Goal: Task Accomplishment & Management: Use online tool/utility

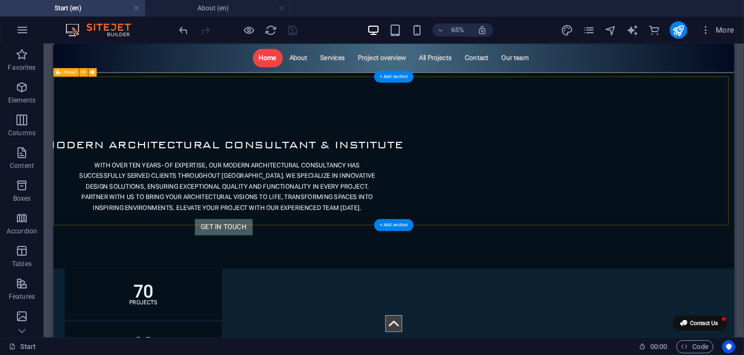
scroll to position [164, 0]
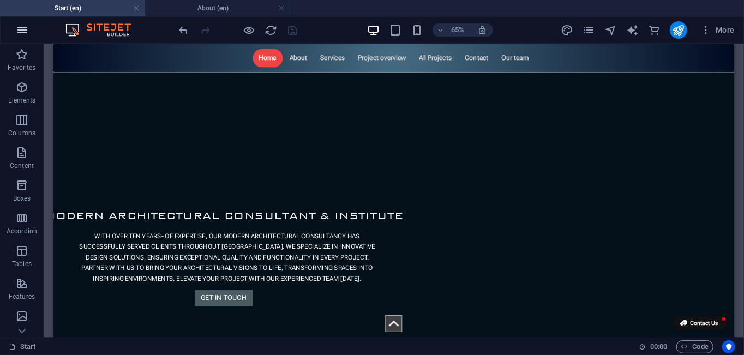
click at [24, 29] on icon "button" at bounding box center [22, 29] width 13 height 13
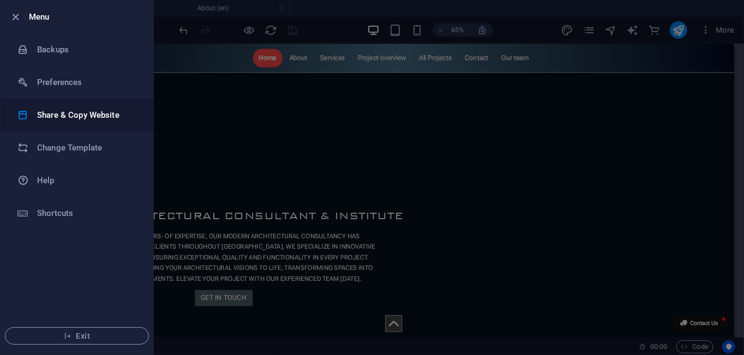
click at [108, 116] on h6 "Share & Copy Website" at bounding box center [87, 115] width 101 height 13
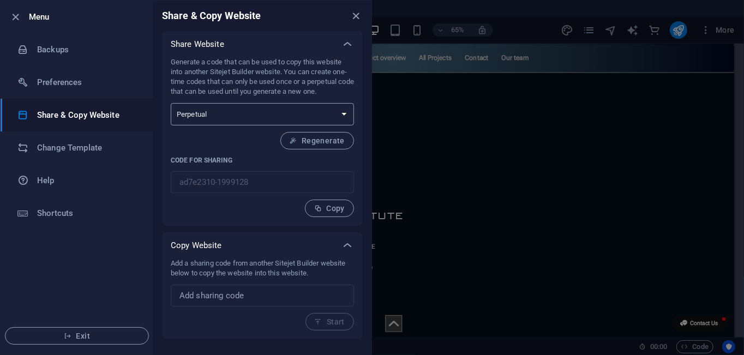
click at [339, 110] on select "One-time Perpetual" at bounding box center [262, 114] width 183 height 22
click at [329, 111] on select "One-time Perpetual" at bounding box center [262, 114] width 183 height 22
drag, startPoint x: 328, startPoint y: 111, endPoint x: 300, endPoint y: 114, distance: 28.5
click at [328, 111] on select "One-time Perpetual" at bounding box center [262, 114] width 183 height 22
select select "onetime"
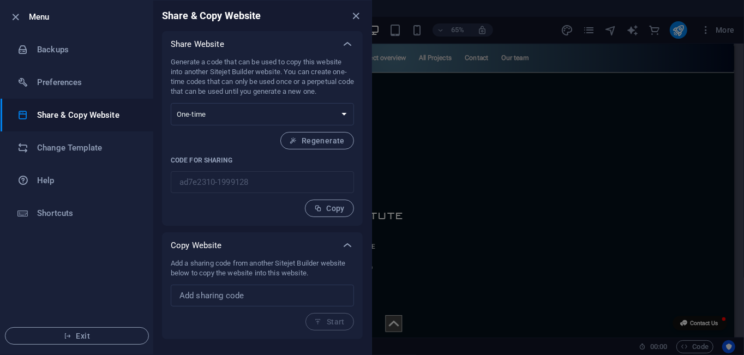
click at [171, 103] on select "One-time Perpetual" at bounding box center [262, 114] width 183 height 22
click at [324, 143] on span "Generate" at bounding box center [321, 140] width 47 height 9
click at [309, 144] on span "Generate" at bounding box center [321, 140] width 47 height 9
type input "eda7256e-1999128"
click at [301, 64] on p "Generate a code that can be used to copy this website into another Sitejet Buil…" at bounding box center [262, 76] width 183 height 39
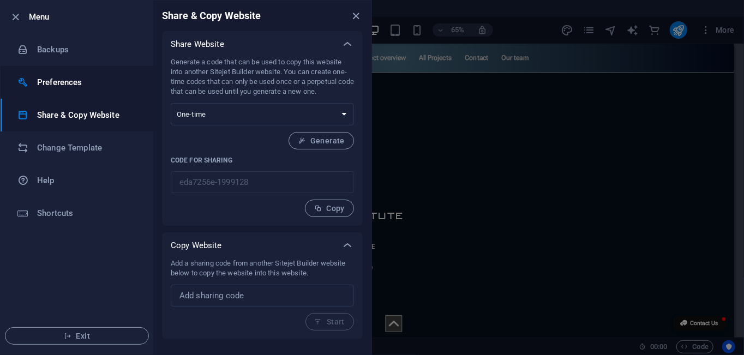
click at [65, 83] on h6 "Preferences" at bounding box center [87, 82] width 101 height 13
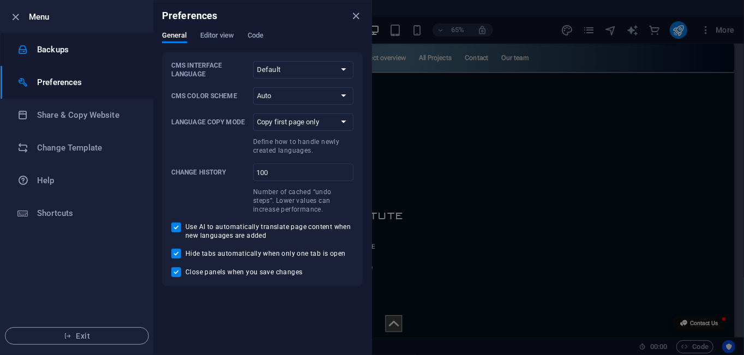
click at [62, 58] on li "Backups" at bounding box center [77, 49] width 153 height 33
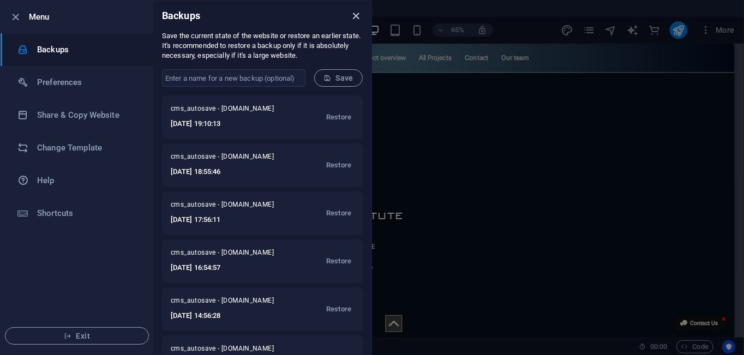
click at [358, 18] on icon "close" at bounding box center [356, 16] width 13 height 13
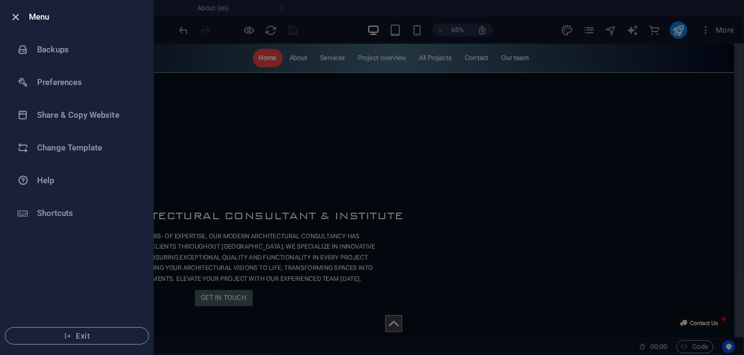
click at [14, 18] on icon "button" at bounding box center [16, 17] width 13 height 13
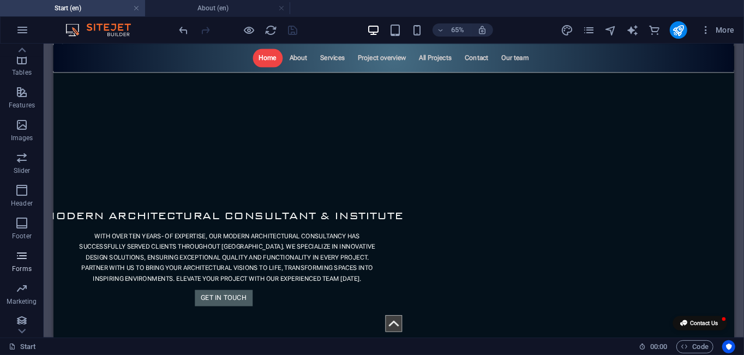
scroll to position [229, 0]
click at [709, 31] on icon "button" at bounding box center [706, 30] width 11 height 11
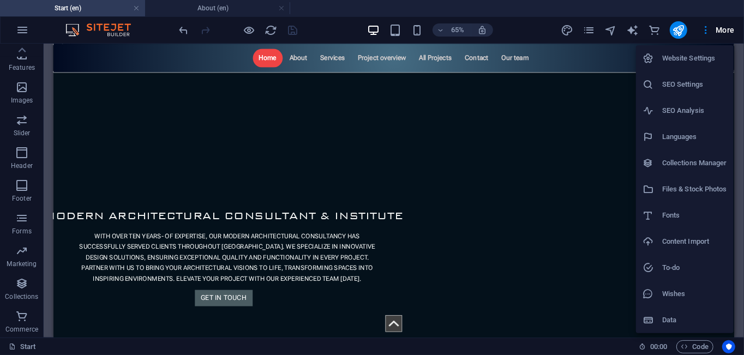
click at [193, 63] on div at bounding box center [372, 177] width 744 height 355
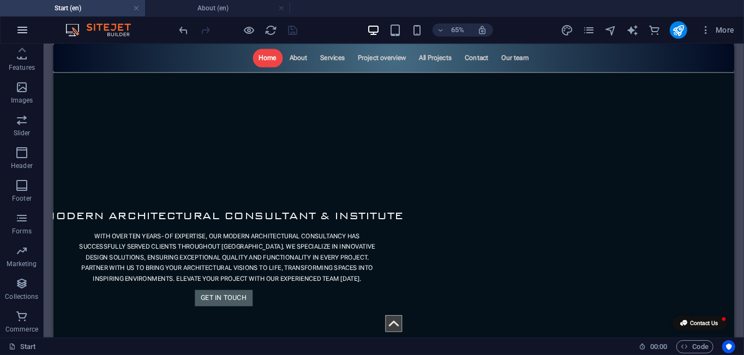
click at [22, 32] on icon "button" at bounding box center [22, 29] width 13 height 13
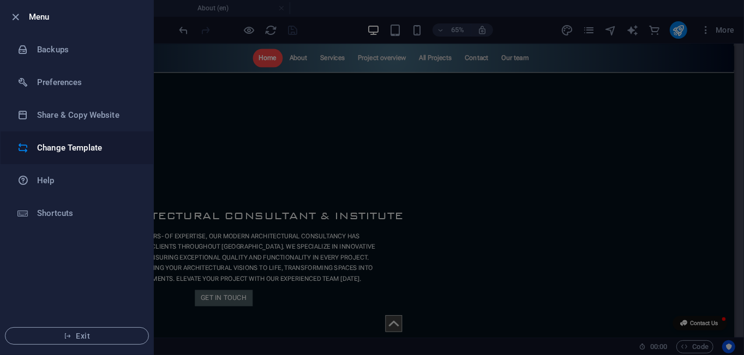
click at [74, 153] on h6 "Change Template" at bounding box center [87, 147] width 101 height 13
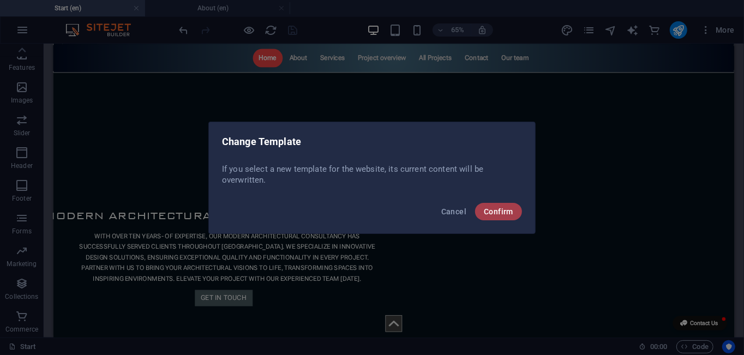
click at [494, 210] on span "Confirm" at bounding box center [498, 211] width 29 height 9
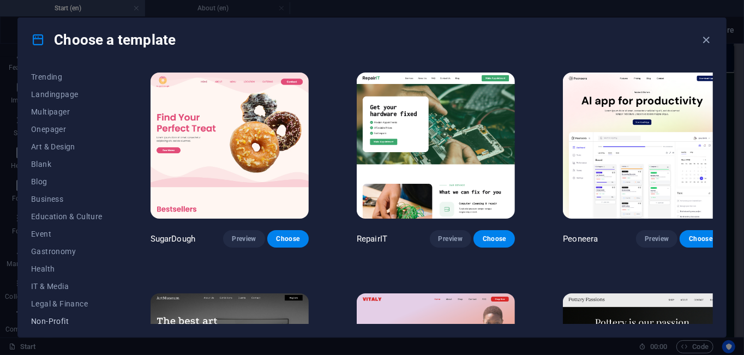
scroll to position [109, 0]
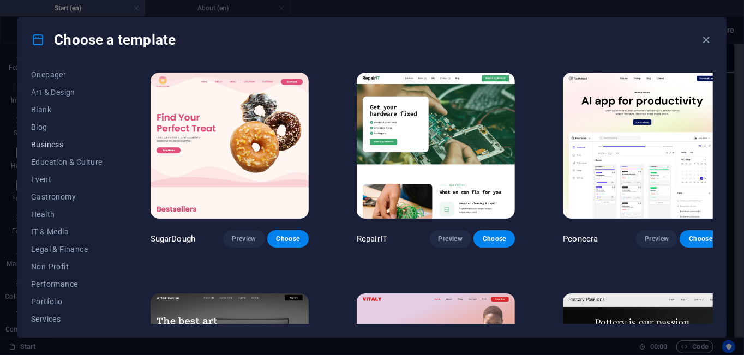
click at [53, 143] on span "Business" at bounding box center [66, 144] width 71 height 9
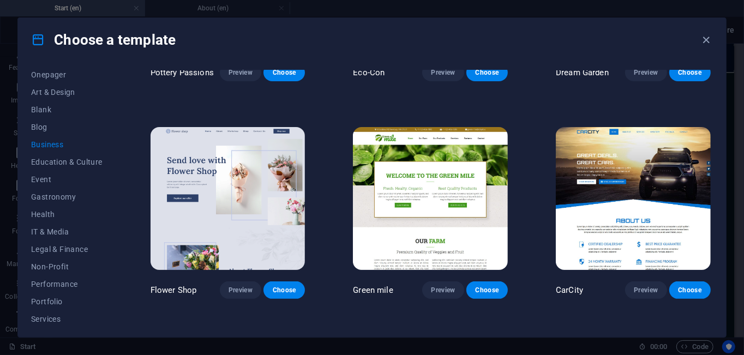
scroll to position [164, 0]
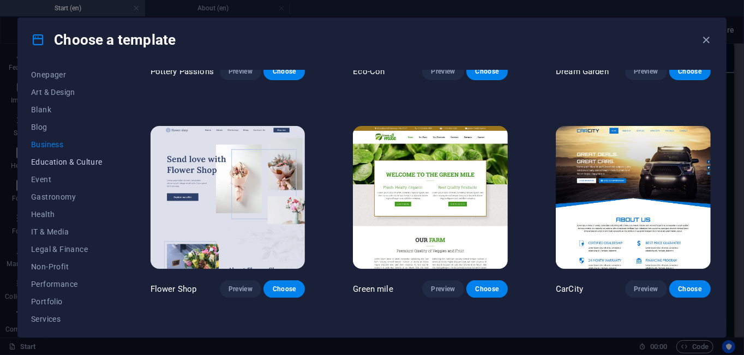
click at [58, 164] on span "Education & Culture" at bounding box center [66, 162] width 71 height 9
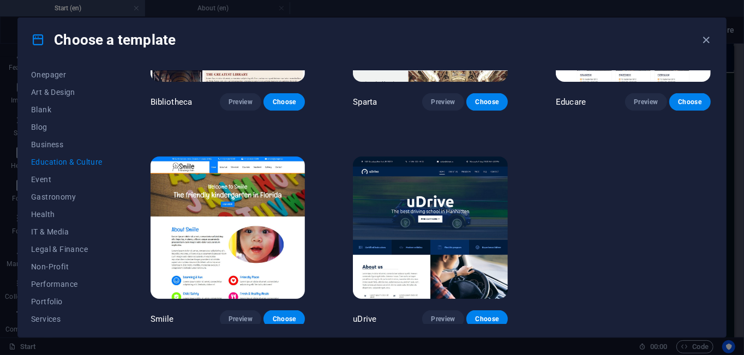
scroll to position [351, 0]
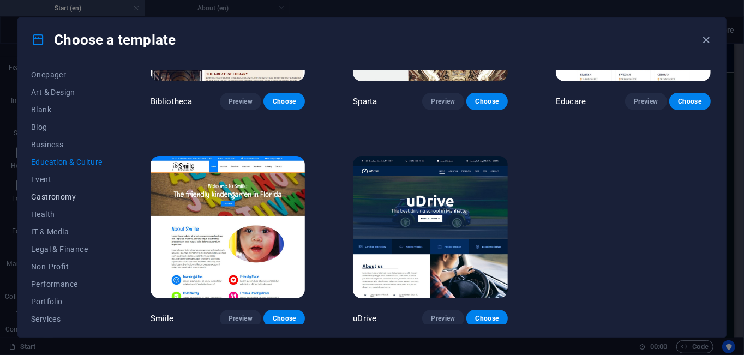
click at [53, 193] on span "Gastronomy" at bounding box center [66, 197] width 71 height 9
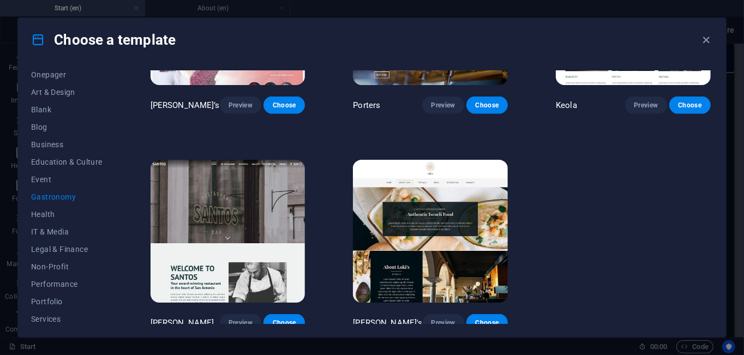
scroll to position [1001, 0]
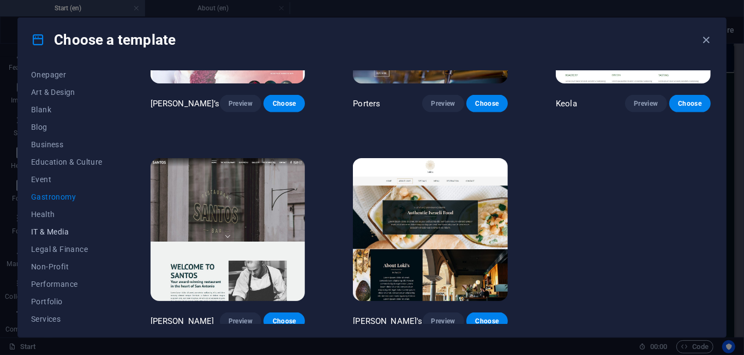
click at [53, 228] on span "IT & Media" at bounding box center [66, 232] width 71 height 9
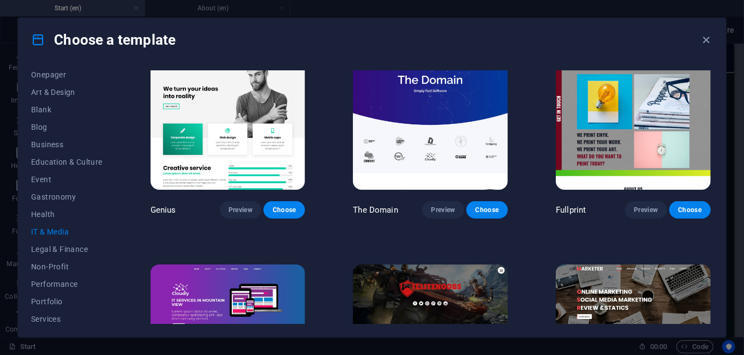
scroll to position [459, 0]
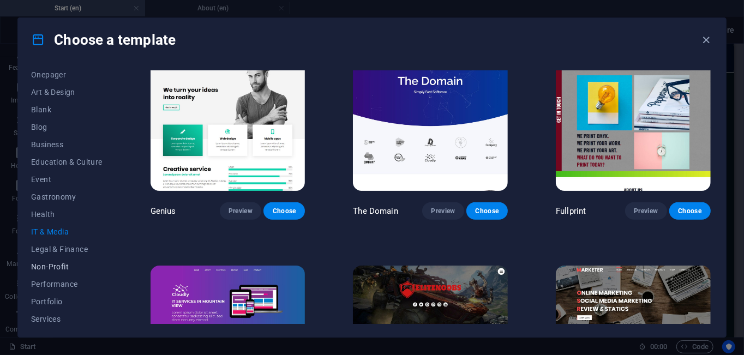
click at [49, 264] on span "Non-Profit" at bounding box center [66, 266] width 71 height 9
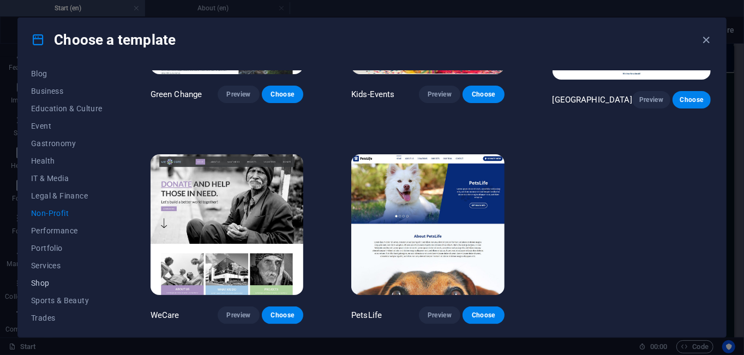
scroll to position [164, 0]
click at [61, 225] on span "Performance" at bounding box center [66, 229] width 71 height 9
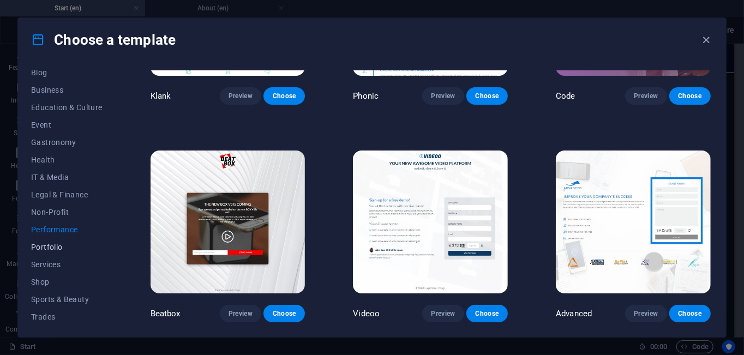
click at [56, 247] on span "Portfolio" at bounding box center [66, 247] width 71 height 9
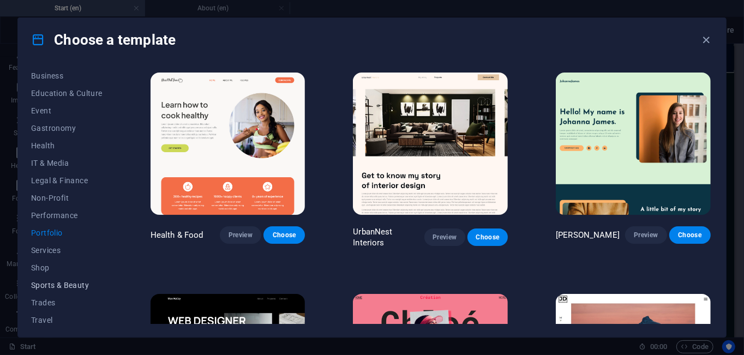
scroll to position [199, 0]
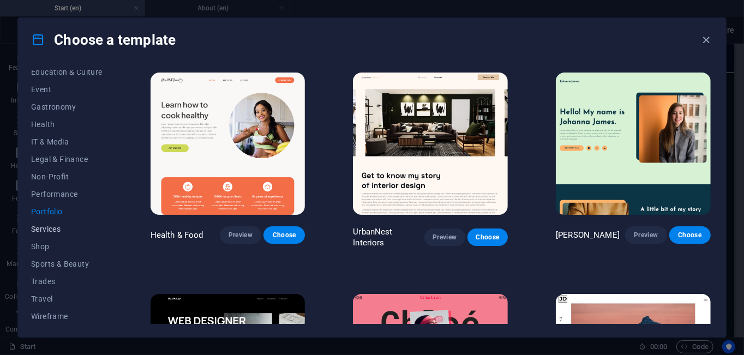
click at [50, 232] on span "Services" at bounding box center [66, 229] width 71 height 9
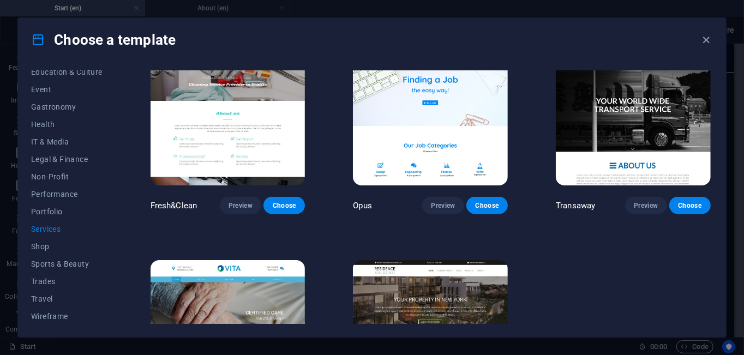
scroll to position [1226, 0]
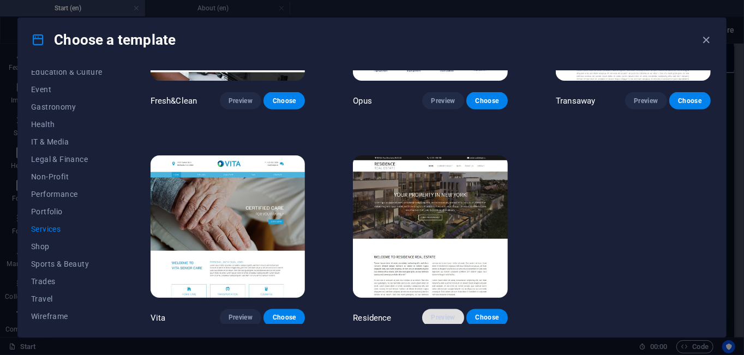
click at [450, 317] on span "Preview" at bounding box center [443, 318] width 24 height 9
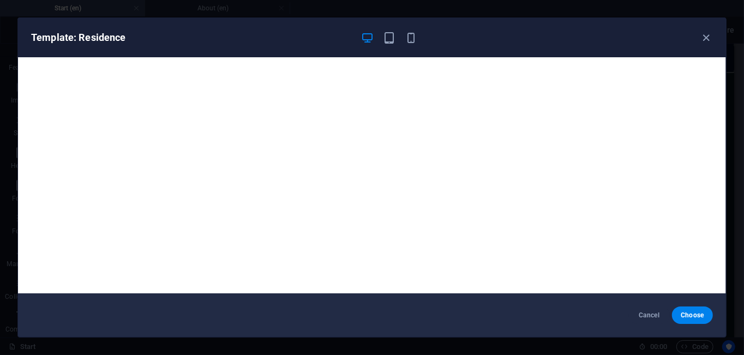
click at [390, 43] on icon "button" at bounding box center [389, 38] width 13 height 13
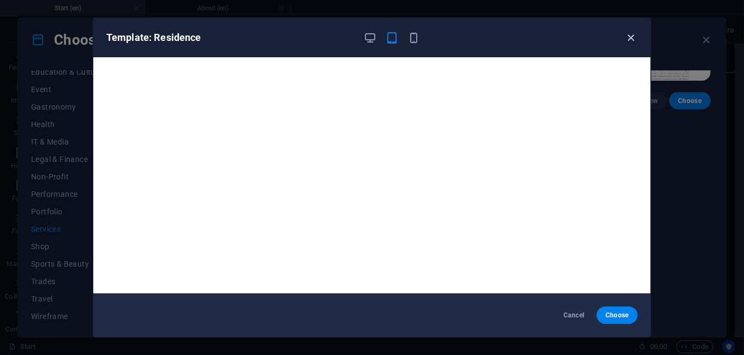
click at [635, 38] on icon "button" at bounding box center [631, 38] width 13 height 13
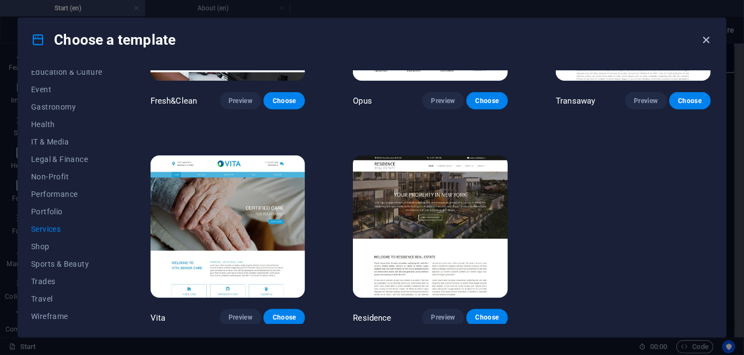
click at [707, 37] on icon "button" at bounding box center [707, 40] width 13 height 13
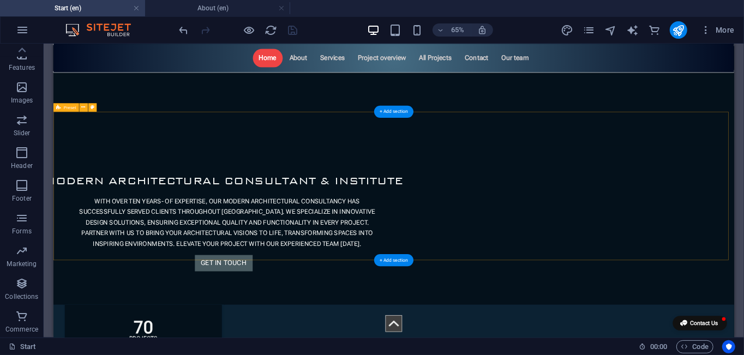
scroll to position [218, 0]
